Goal: Navigation & Orientation: Find specific page/section

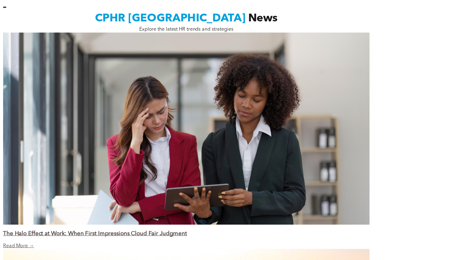
scroll to position [437, 0]
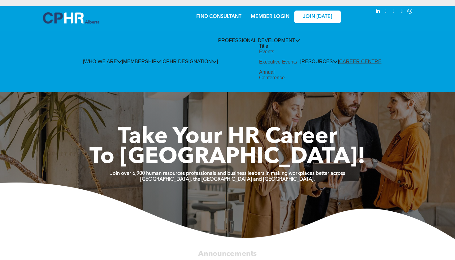
scroll to position [0, 0]
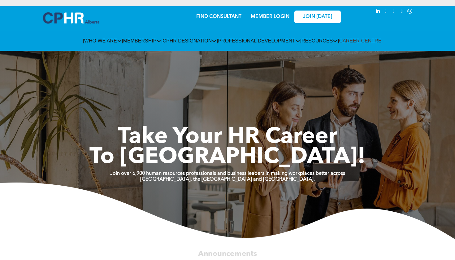
click at [79, 22] on img at bounding box center [71, 17] width 56 height 11
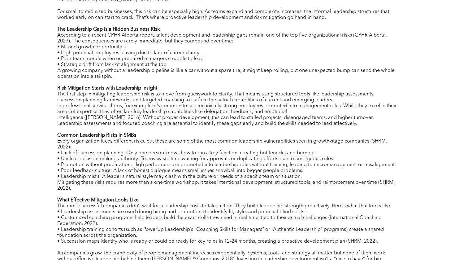
scroll to position [288, 0]
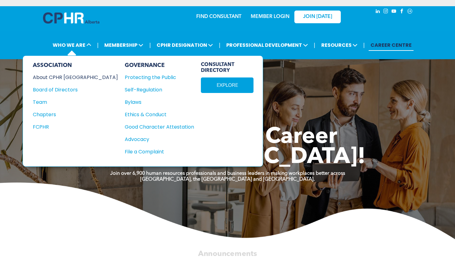
click at [58, 78] on div "About CPHR [GEOGRAPHIC_DATA]" at bounding box center [71, 77] width 77 height 8
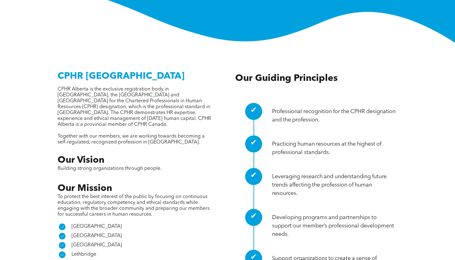
scroll to position [198, 0]
